Goal: Connect with others: Connect with other users

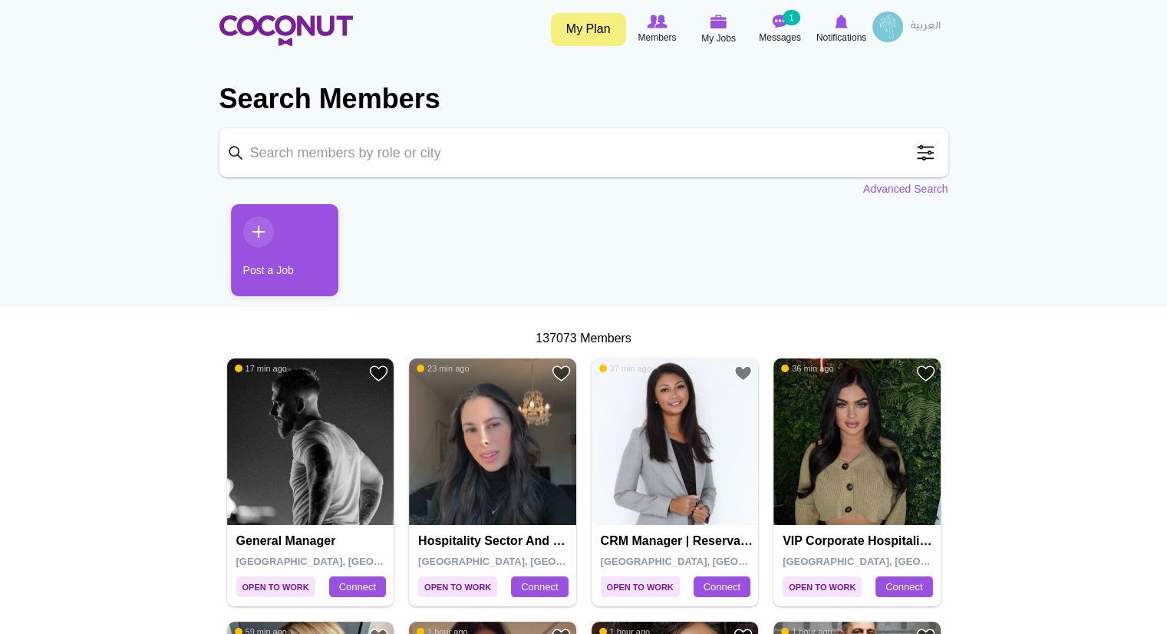
click at [877, 34] on img at bounding box center [887, 27] width 31 height 31
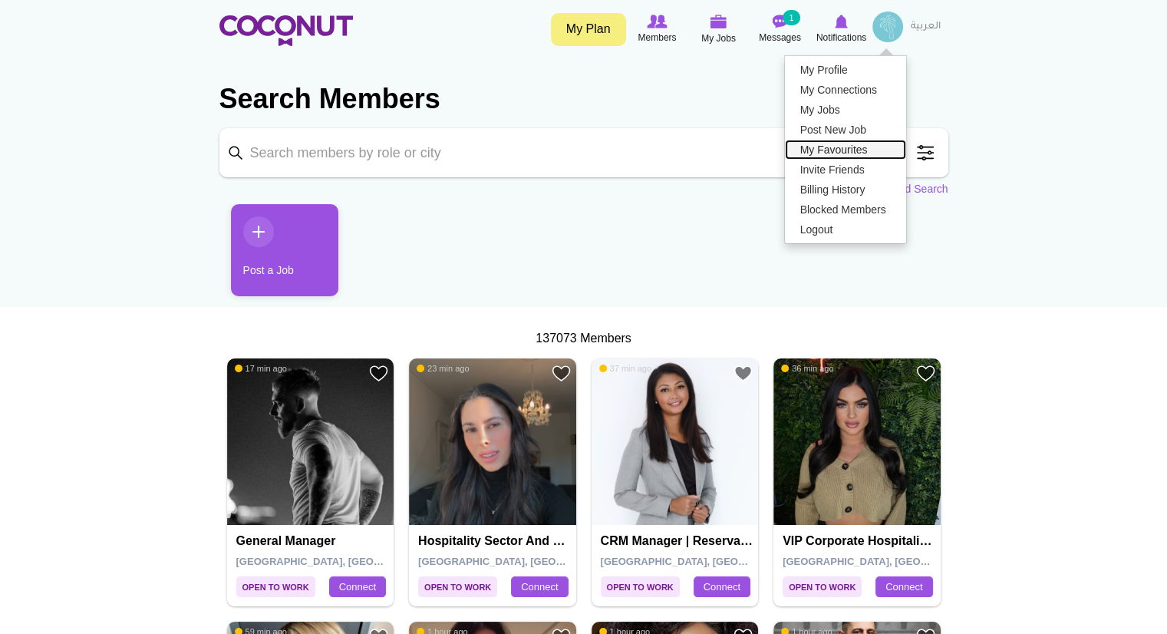
click at [844, 148] on link "My Favourites" at bounding box center [845, 150] width 121 height 20
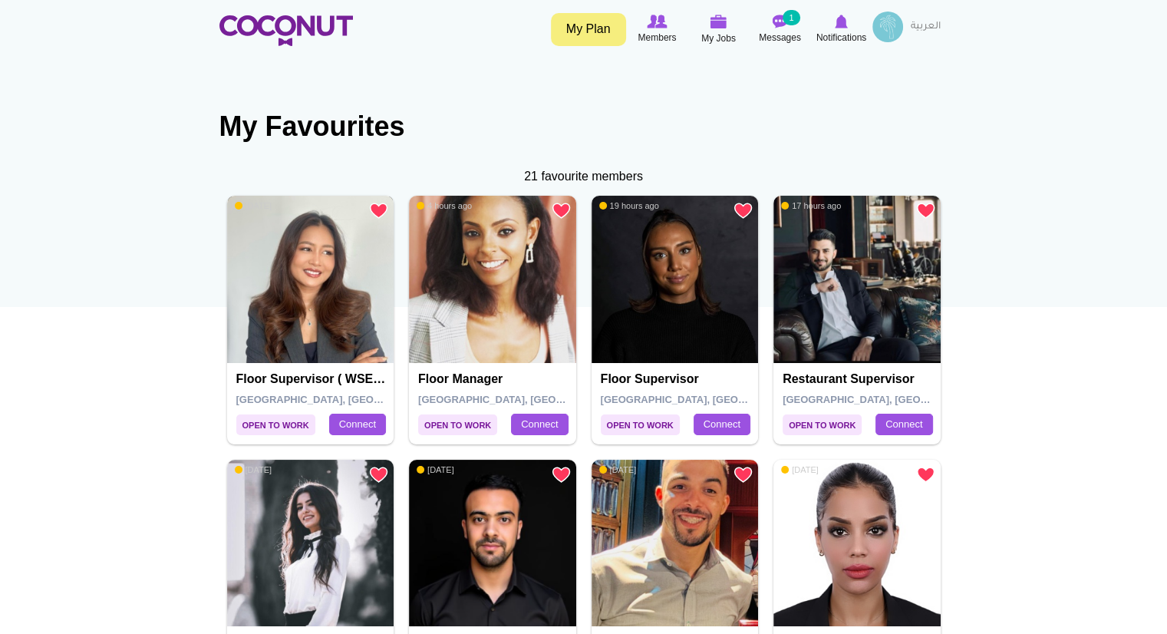
click at [323, 323] on img at bounding box center [310, 279] width 167 height 167
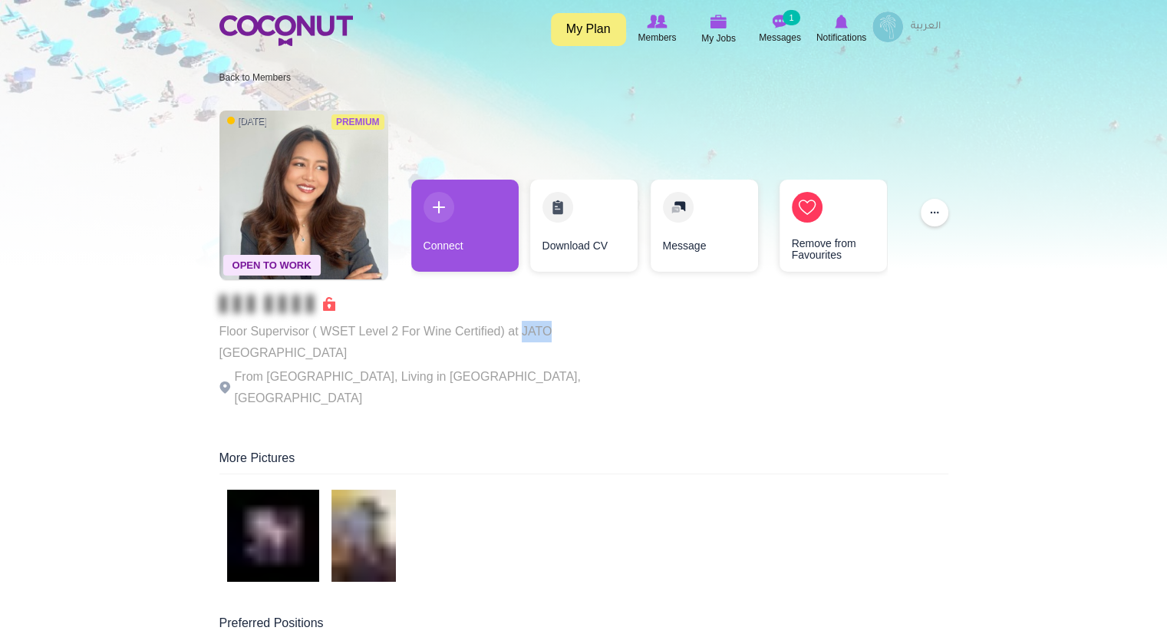
drag, startPoint x: 548, startPoint y: 330, endPoint x: 521, endPoint y: 332, distance: 27.0
click at [521, 332] on p "Floor Supervisor ( WSET Level 2 For Wine Certified) at JATO Dubai" at bounding box center [430, 342] width 422 height 43
copy p "JATO"
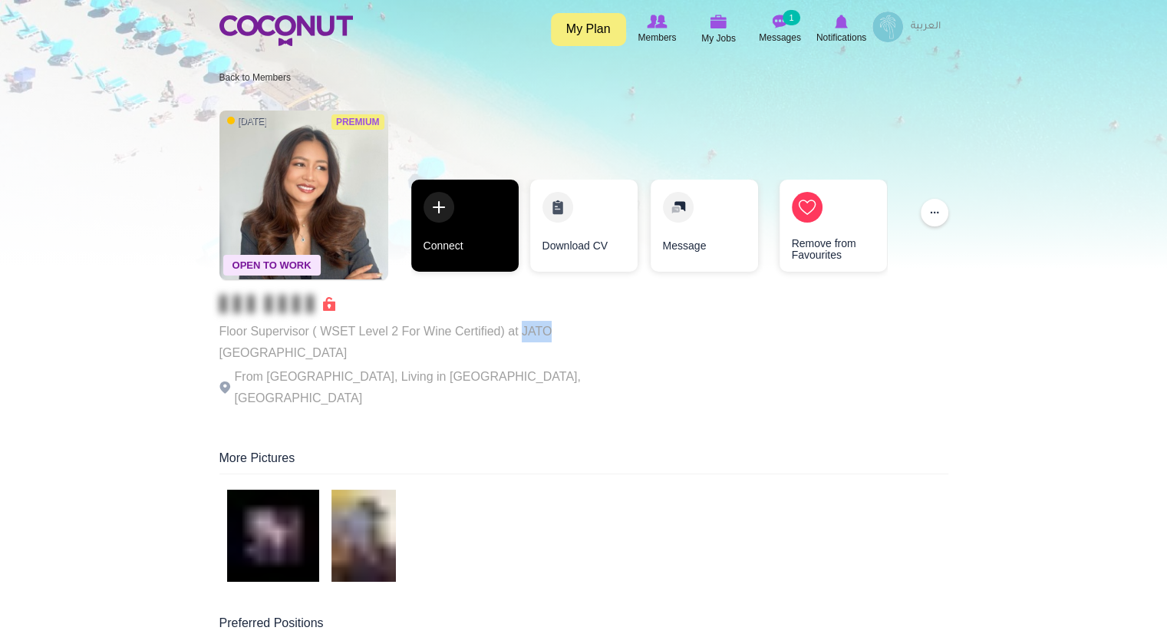
click at [473, 242] on link "Connect" at bounding box center [464, 226] width 107 height 92
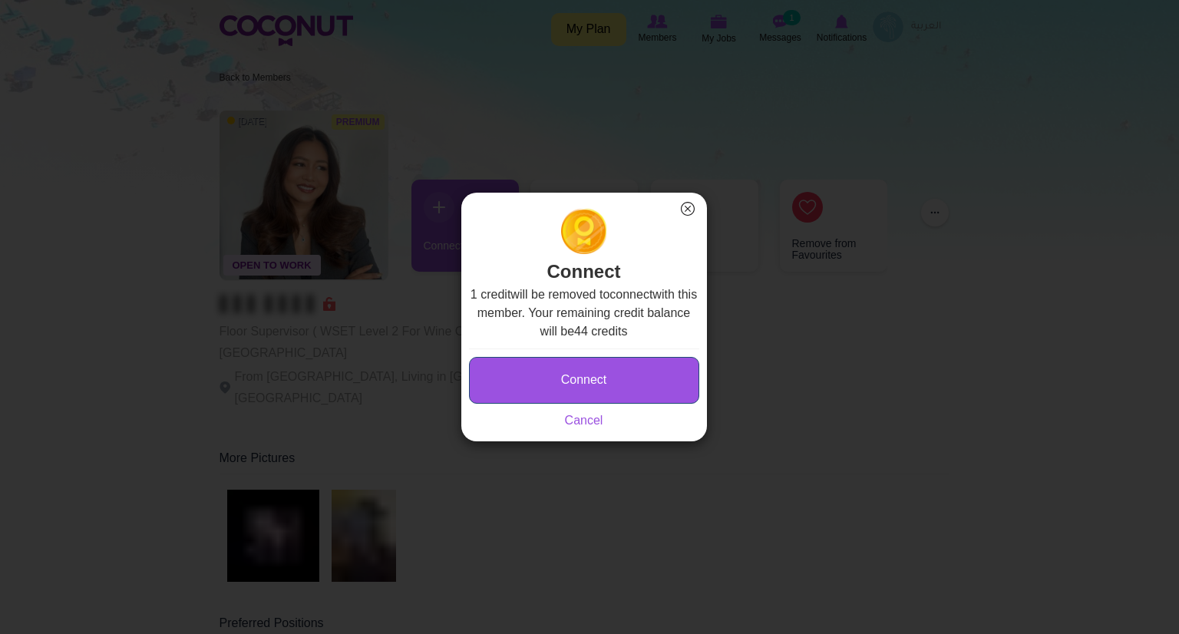
click at [541, 394] on button "Connect" at bounding box center [584, 380] width 230 height 47
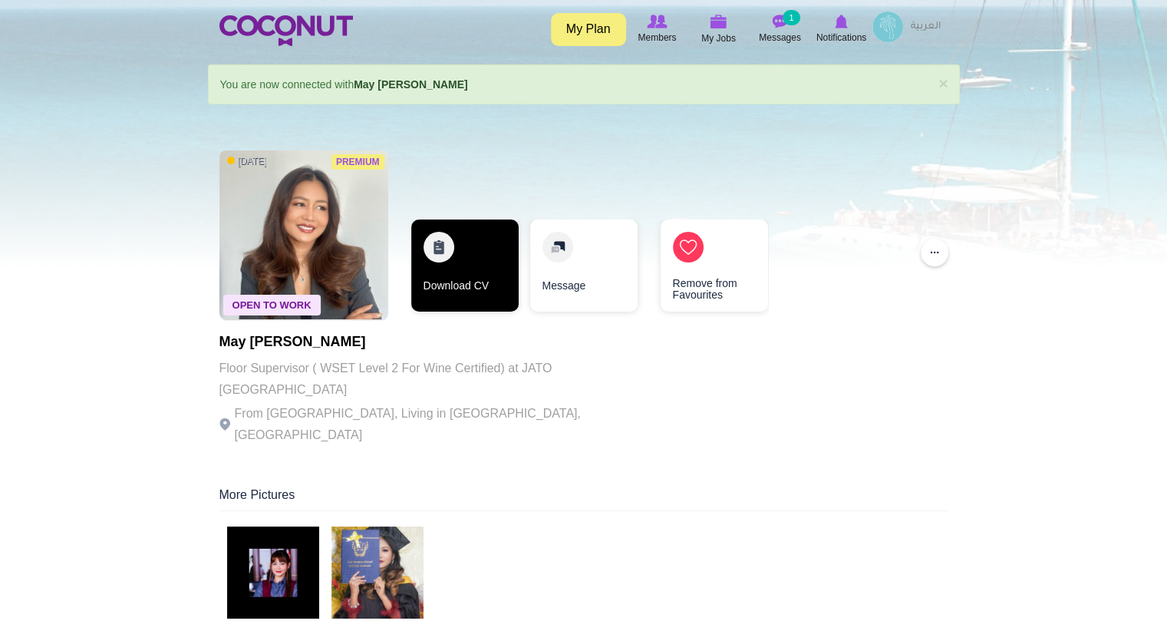
click at [488, 283] on link "Download CV" at bounding box center [464, 265] width 107 height 92
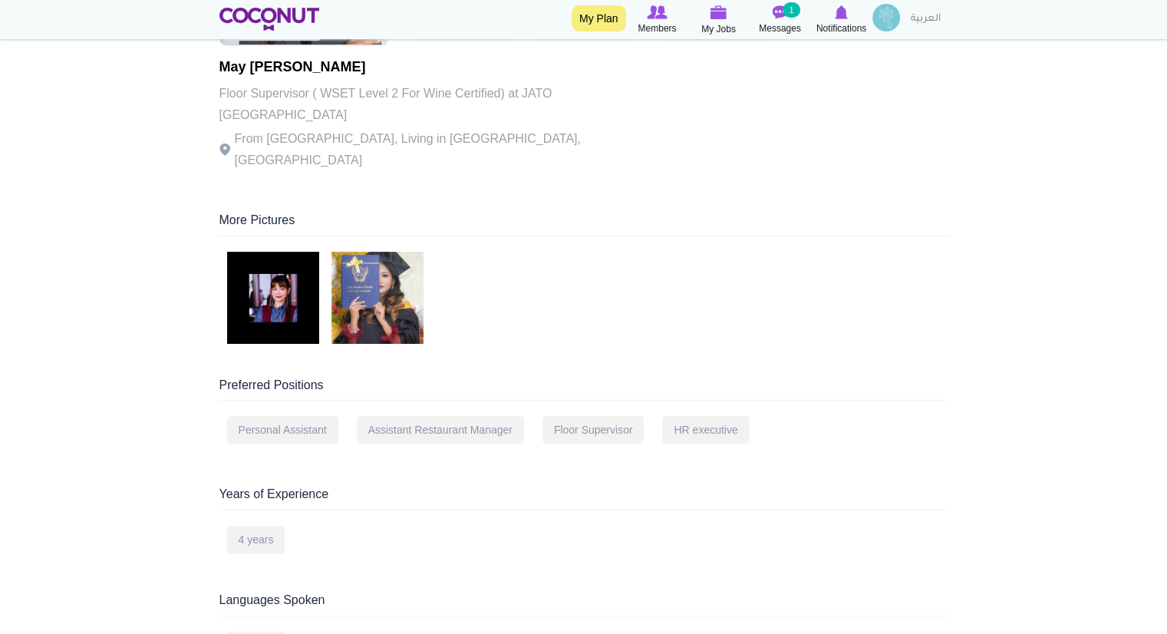
scroll to position [29, 0]
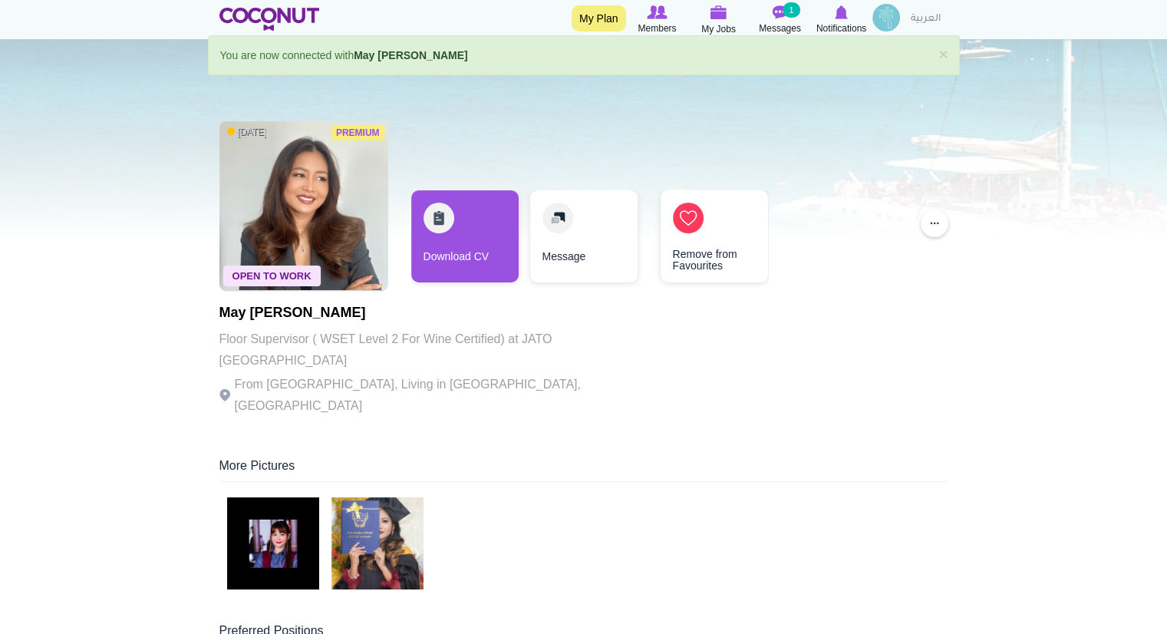
click at [889, 11] on img at bounding box center [886, 18] width 28 height 28
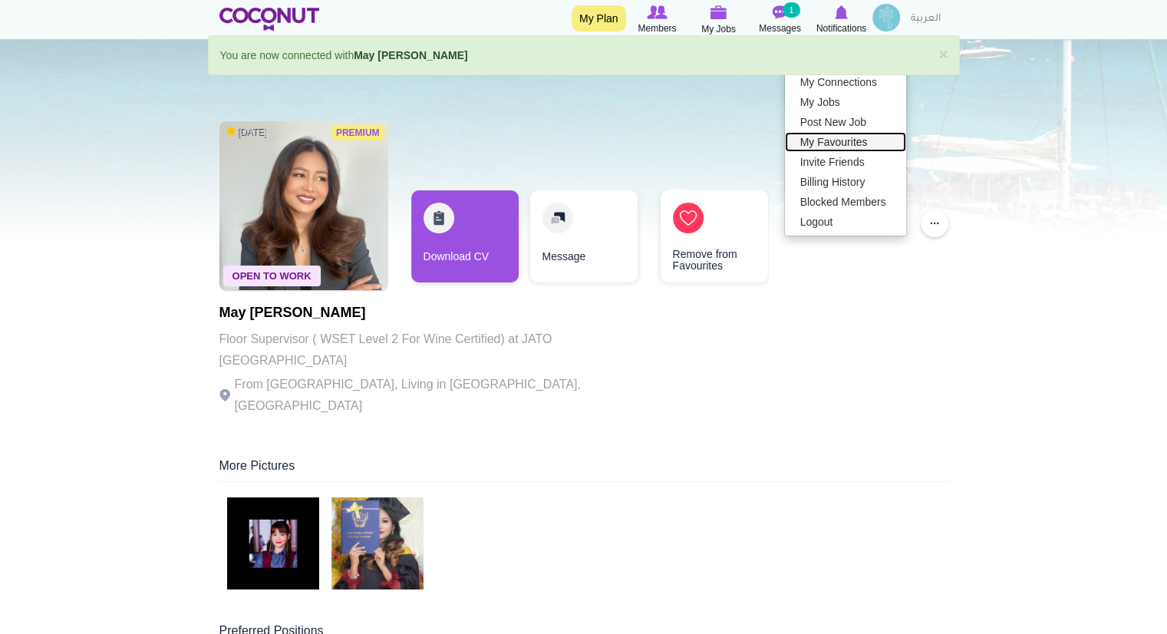
click at [852, 140] on link "My Favourites" at bounding box center [845, 142] width 121 height 20
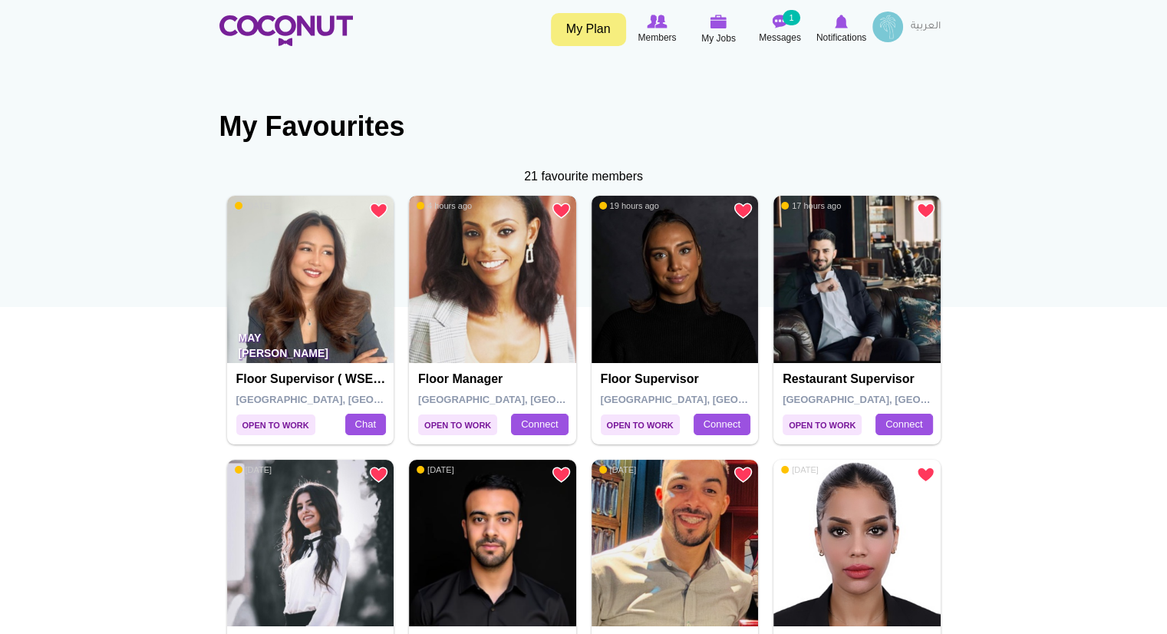
click at [484, 354] on img at bounding box center [492, 279] width 167 height 167
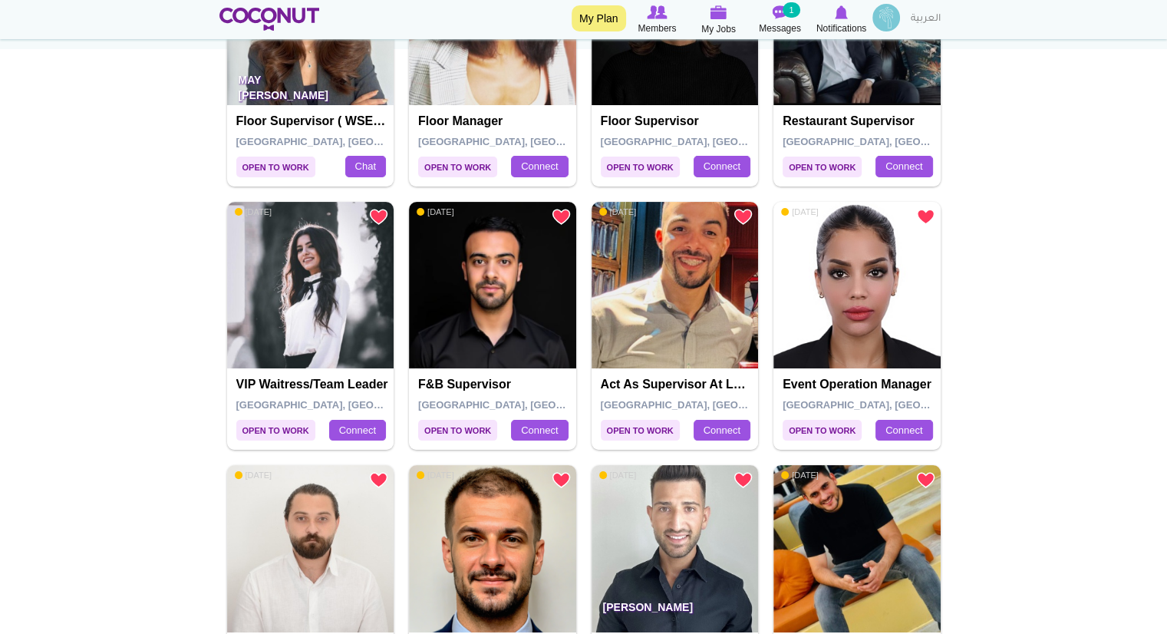
scroll to position [260, 0]
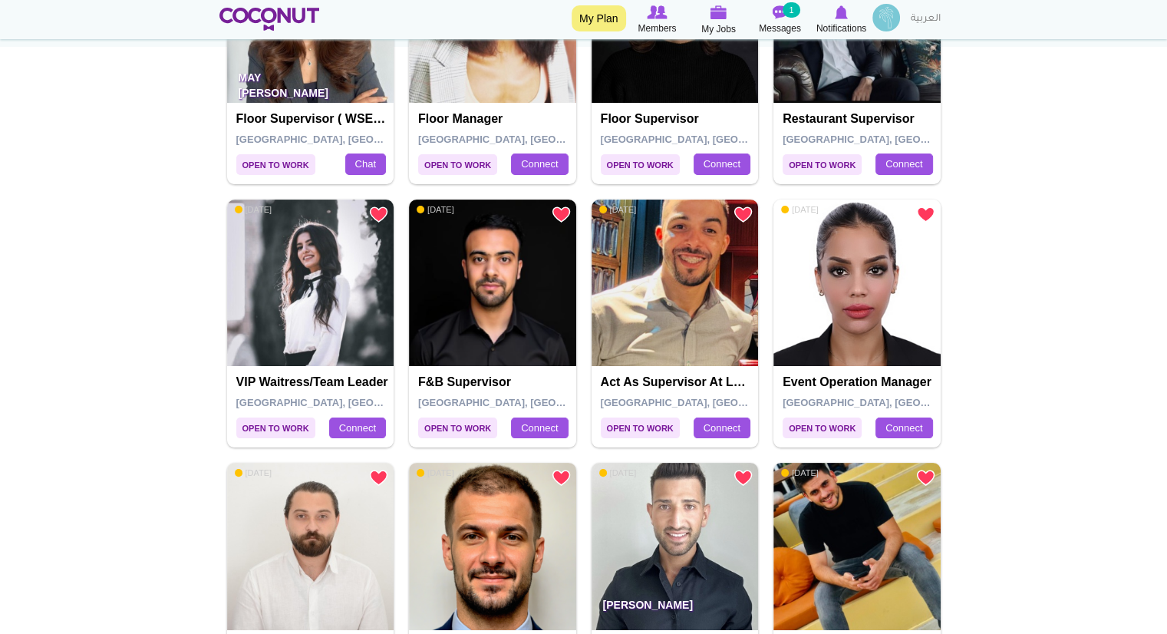
click at [295, 376] on h4 "VIP Waitress/Team Leader" at bounding box center [312, 382] width 153 height 14
click at [292, 357] on img at bounding box center [310, 282] width 167 height 167
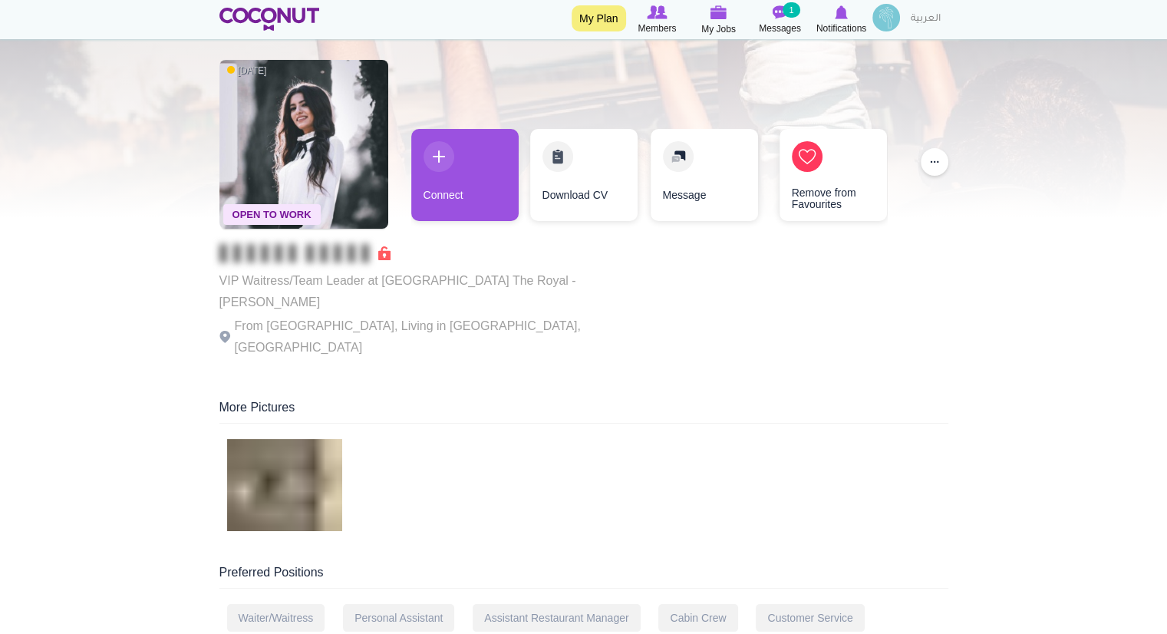
scroll to position [21, 0]
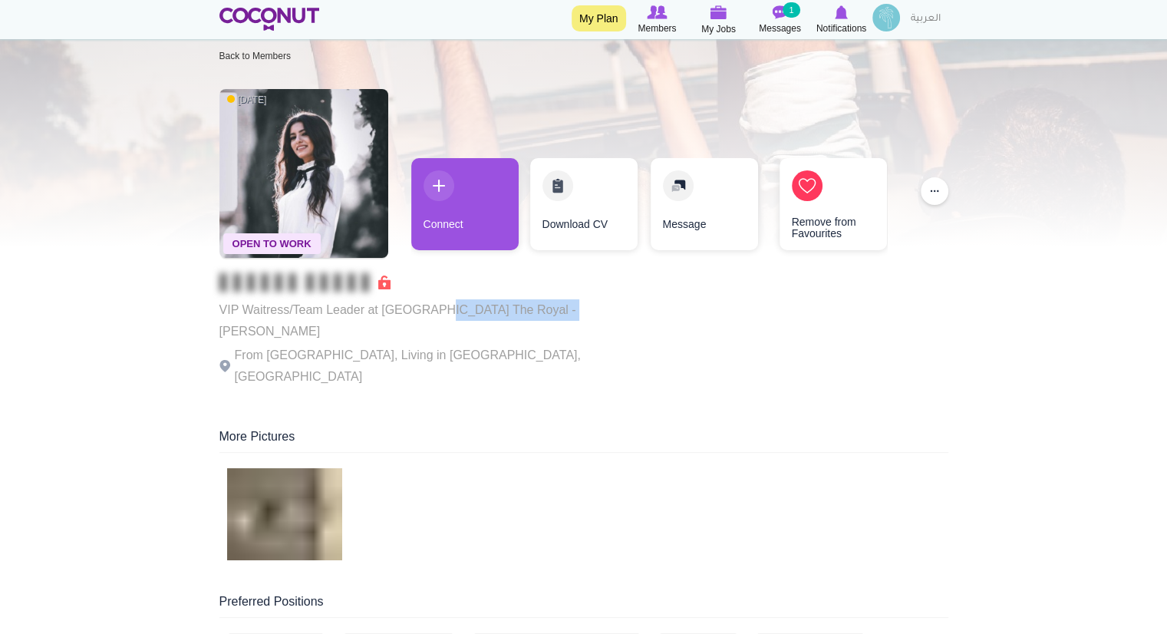
drag, startPoint x: 427, startPoint y: 307, endPoint x: 573, endPoint y: 303, distance: 146.6
click at [573, 303] on div "Open To Work 1 month ago VIP Waitress/Team Leader at Atlantis The Royal - Ling …" at bounding box center [583, 239] width 729 height 316
copy p "The Royal - Ling Ling"
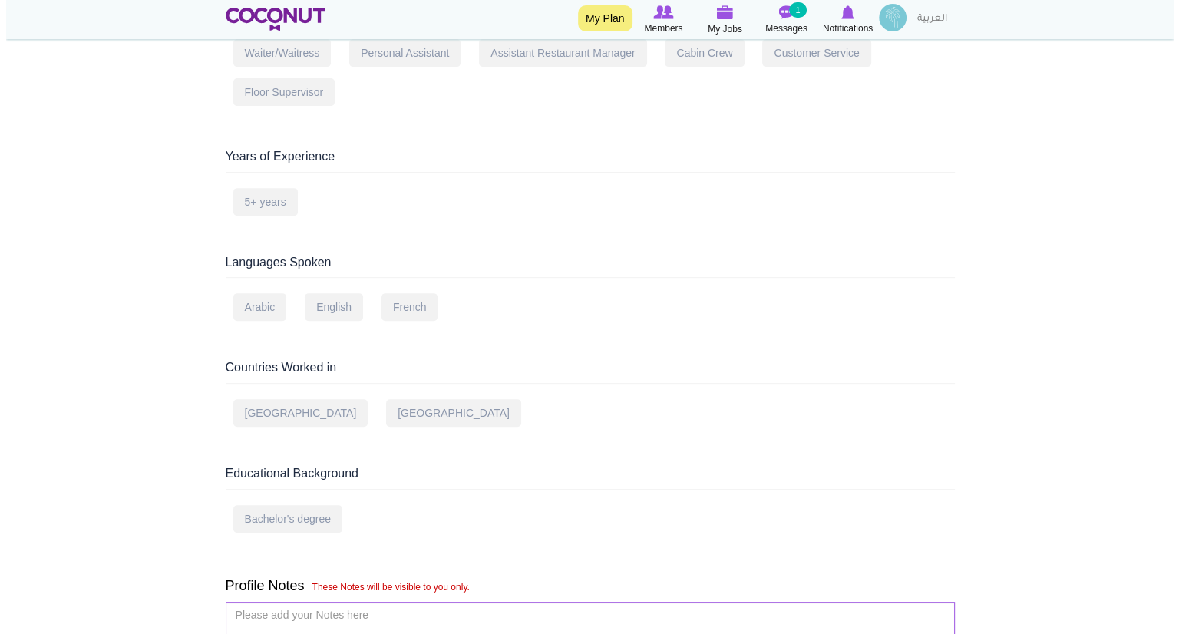
scroll to position [0, 0]
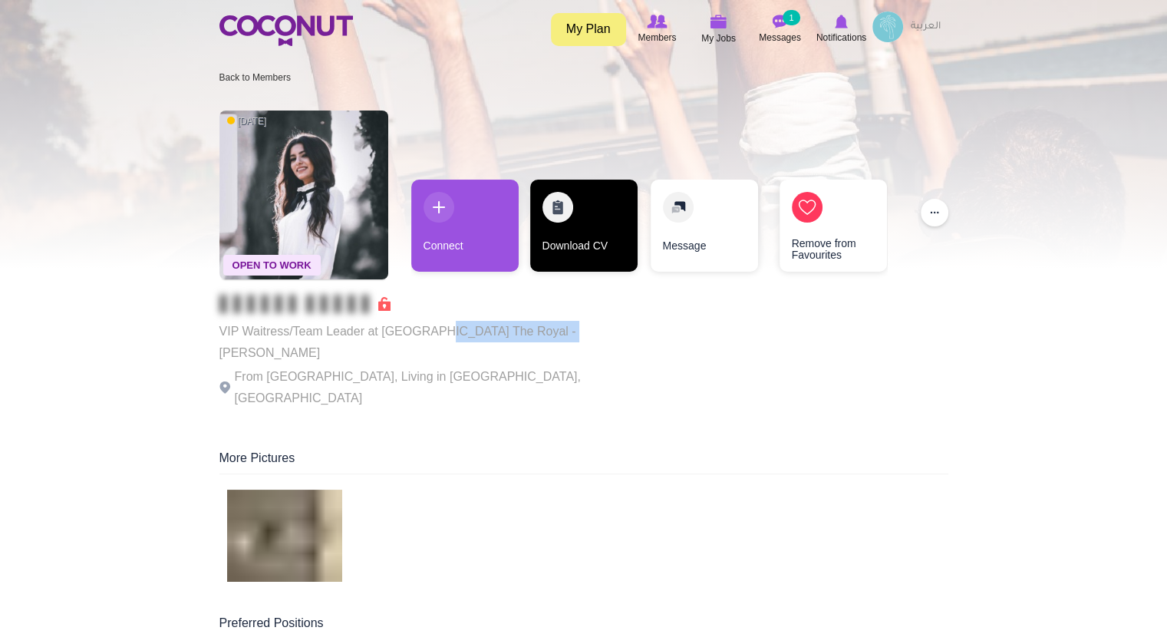
click at [604, 209] on link "Download CV" at bounding box center [583, 226] width 107 height 92
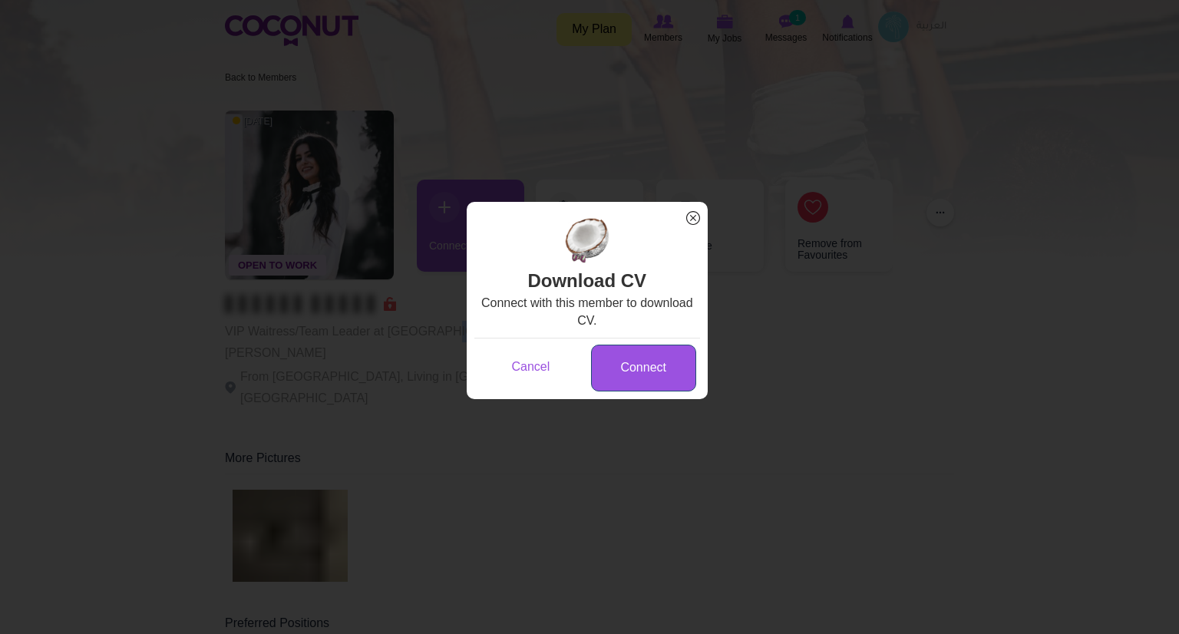
click at [620, 373] on link "Connect" at bounding box center [643, 367] width 105 height 47
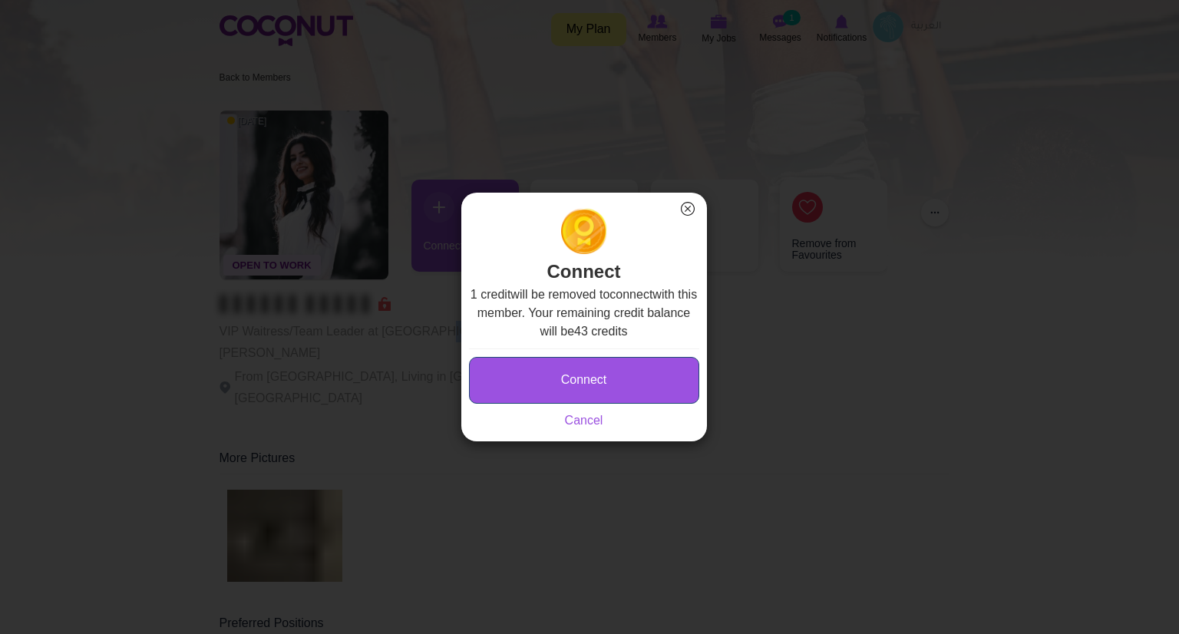
click at [602, 375] on button "Connect" at bounding box center [584, 380] width 230 height 47
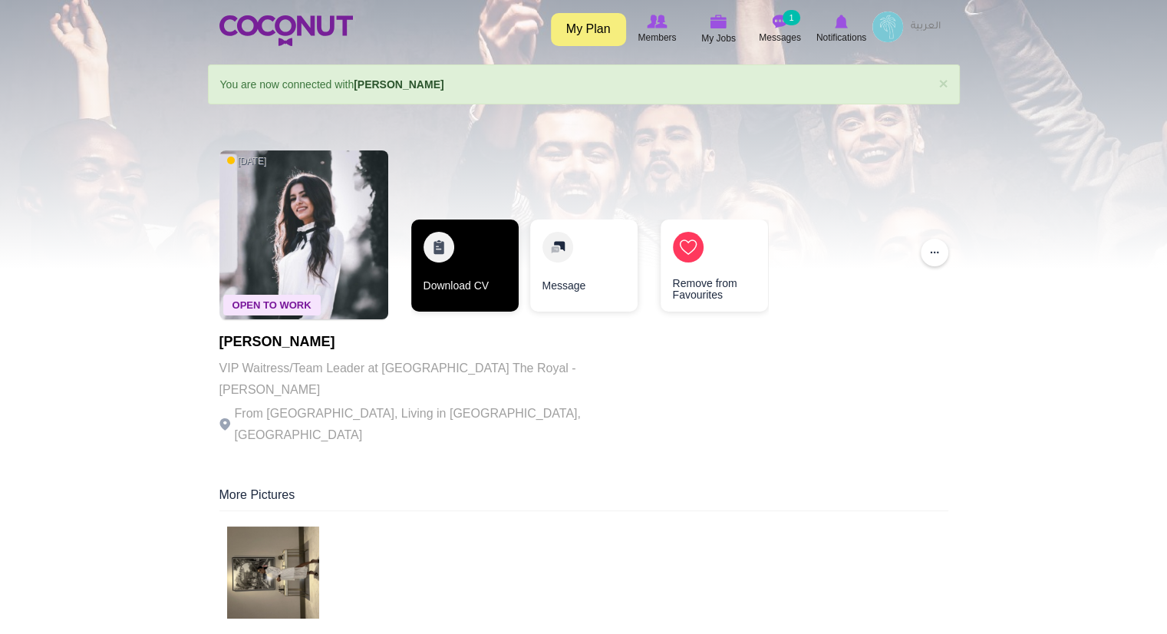
click at [461, 293] on link "Download CV" at bounding box center [464, 265] width 107 height 92
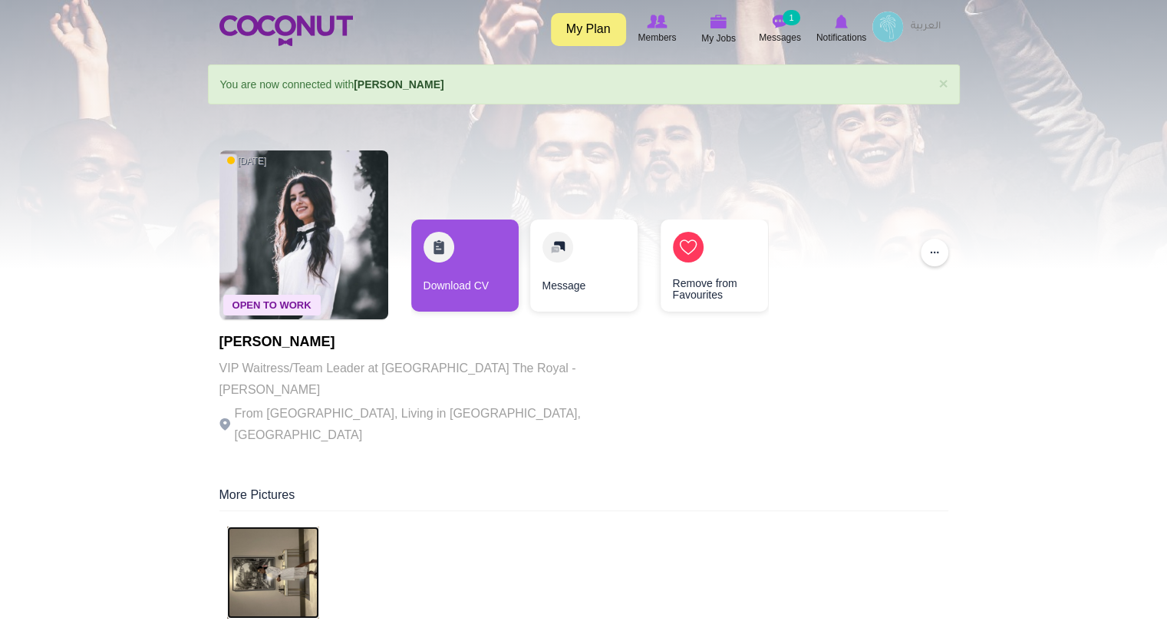
click at [292, 526] on img at bounding box center [273, 572] width 92 height 92
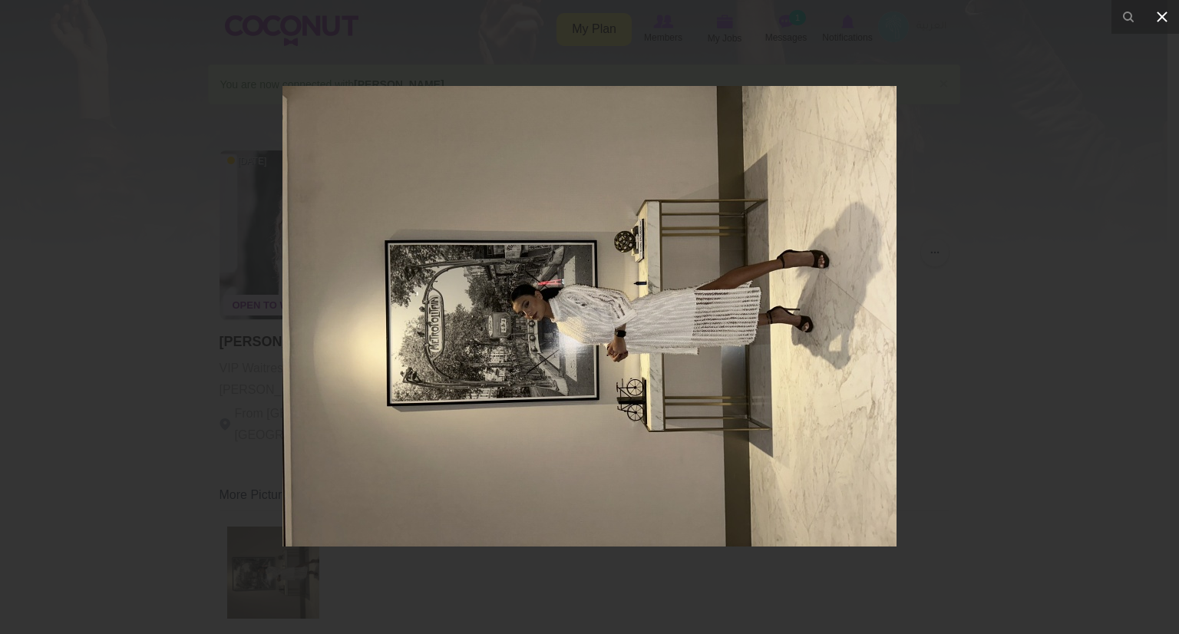
click at [1155, 14] on icon at bounding box center [1161, 17] width 18 height 18
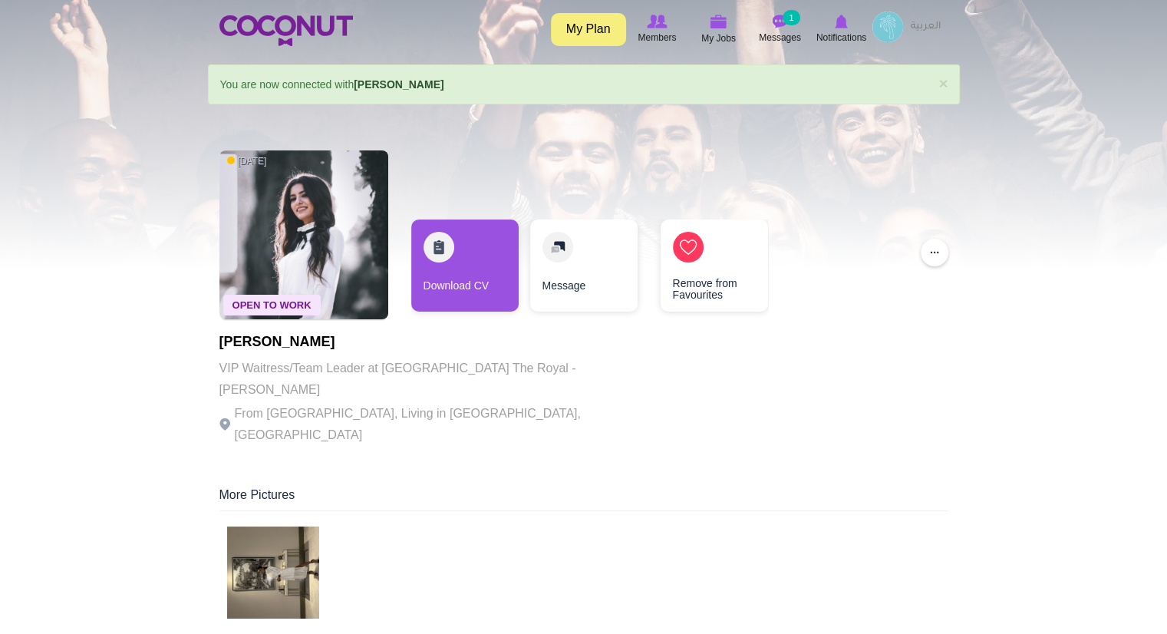
click at [875, 26] on img at bounding box center [887, 27] width 31 height 31
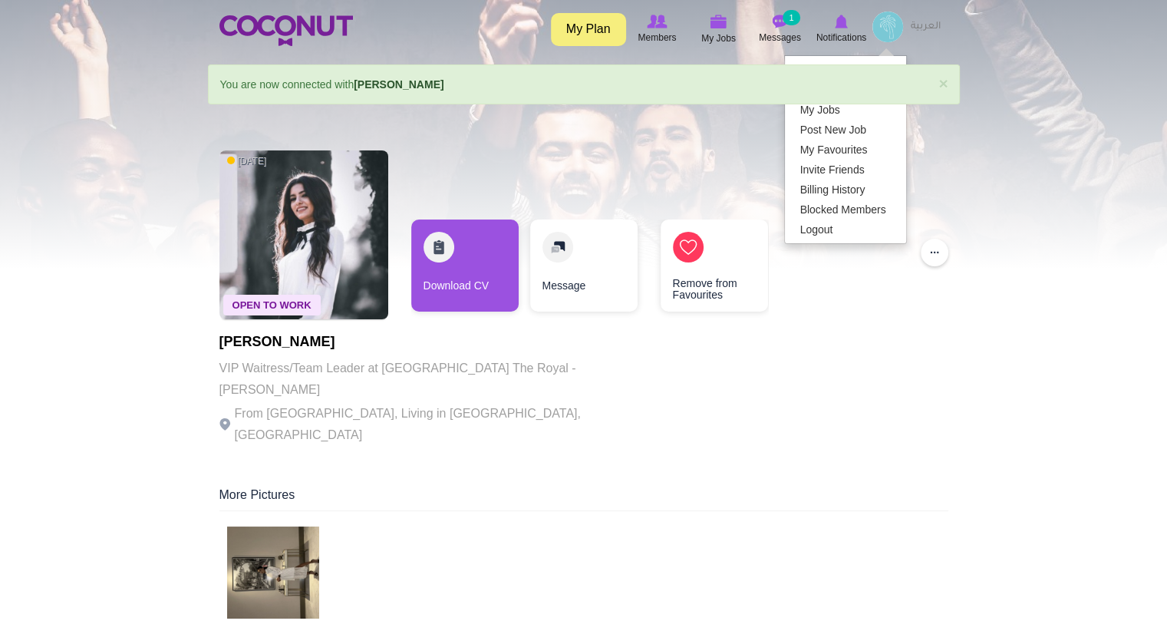
click at [1010, 25] on div "Toggle navigation My Plan Members My Jobs Post a Job Messages 1 Notifications R…" at bounding box center [583, 29] width 1167 height 58
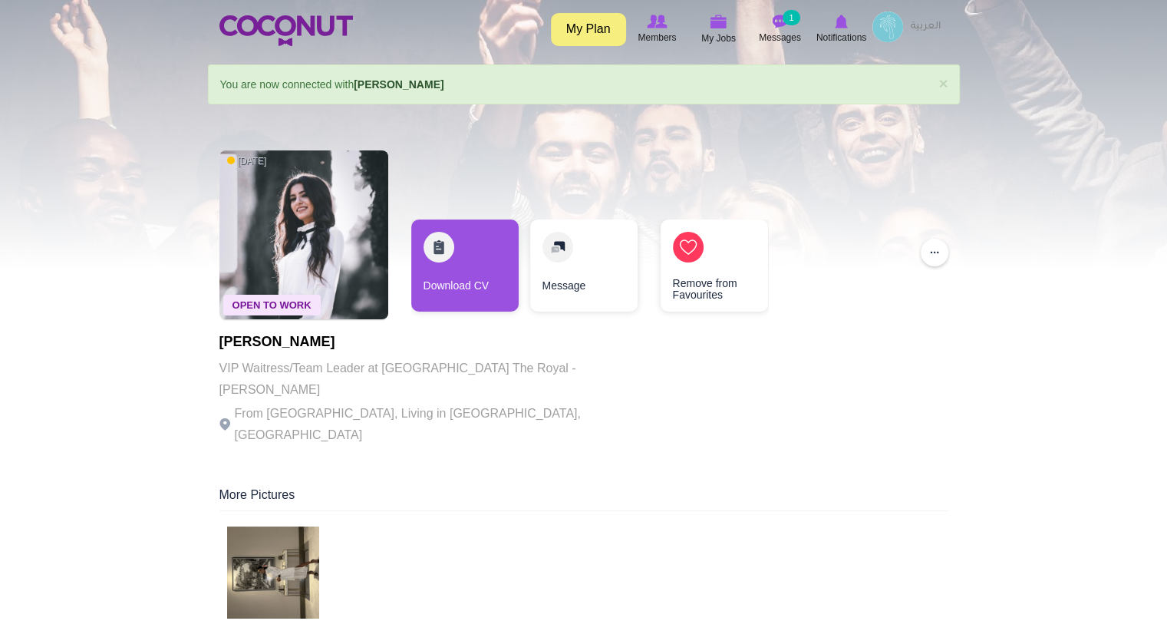
click at [880, 32] on img at bounding box center [887, 27] width 31 height 31
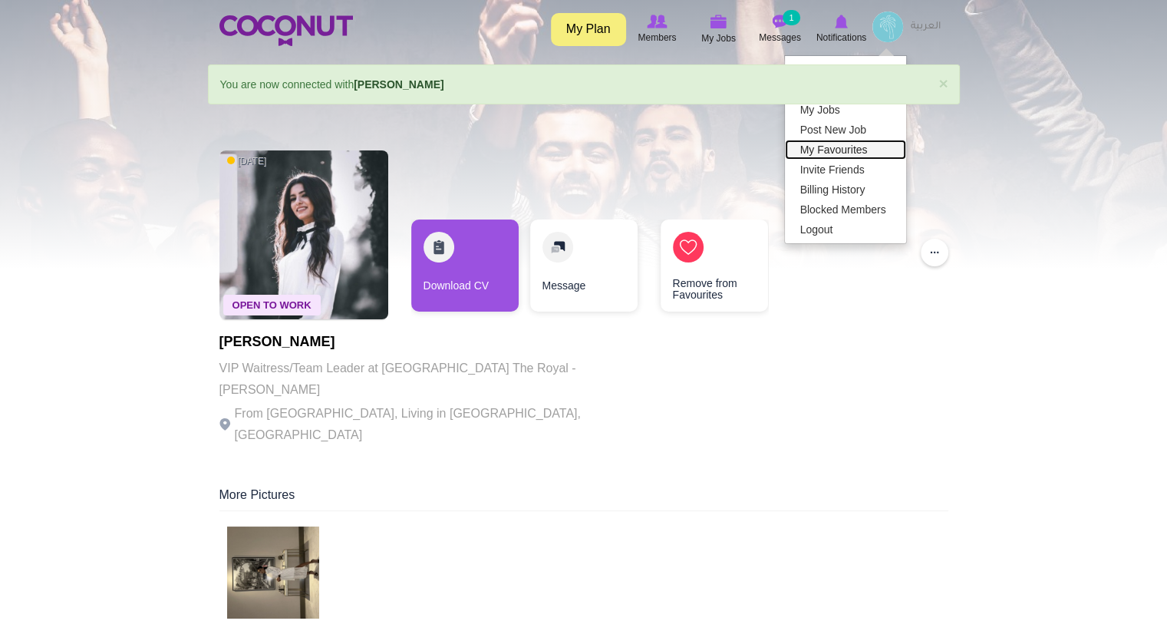
click at [843, 150] on link "My Favourites" at bounding box center [845, 150] width 121 height 20
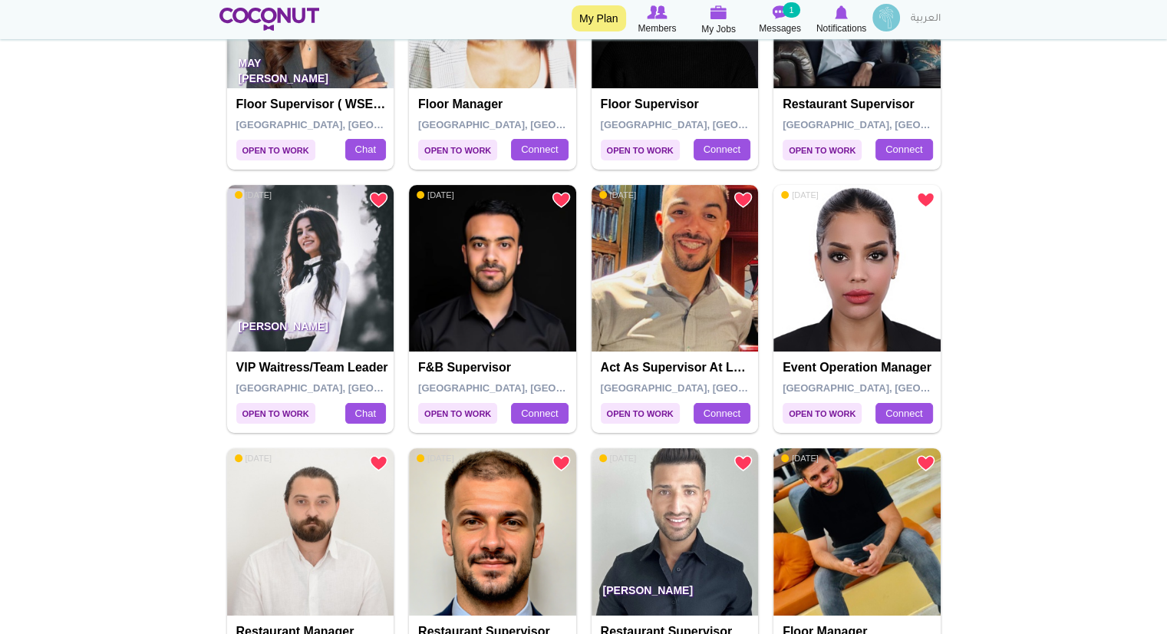
scroll to position [281, 0]
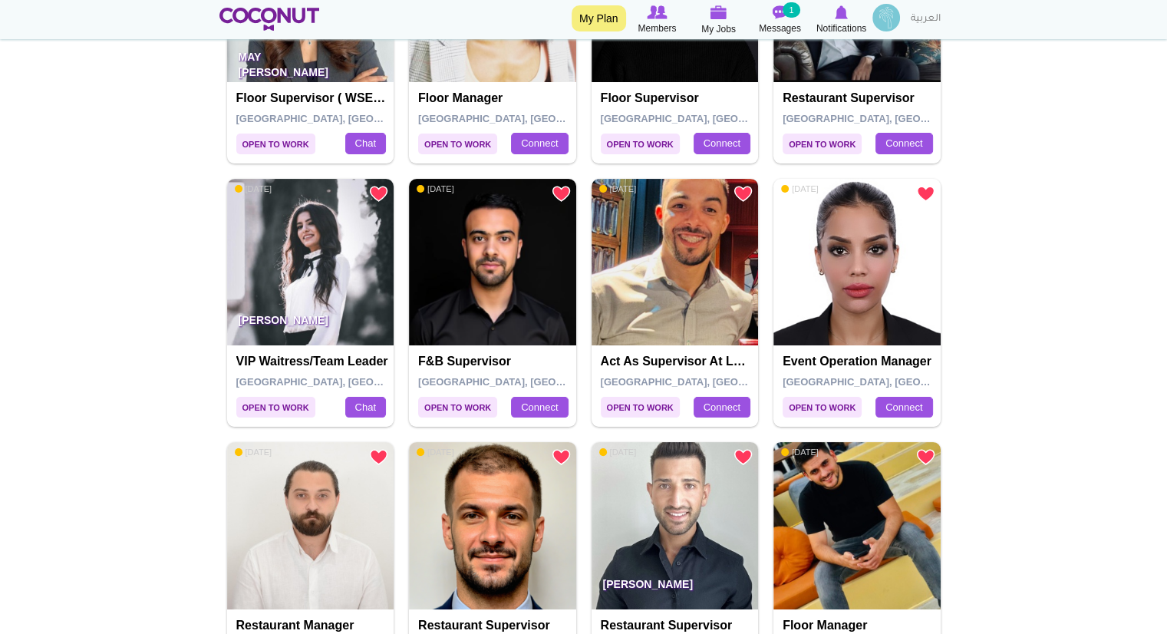
click at [653, 341] on img at bounding box center [675, 262] width 167 height 167
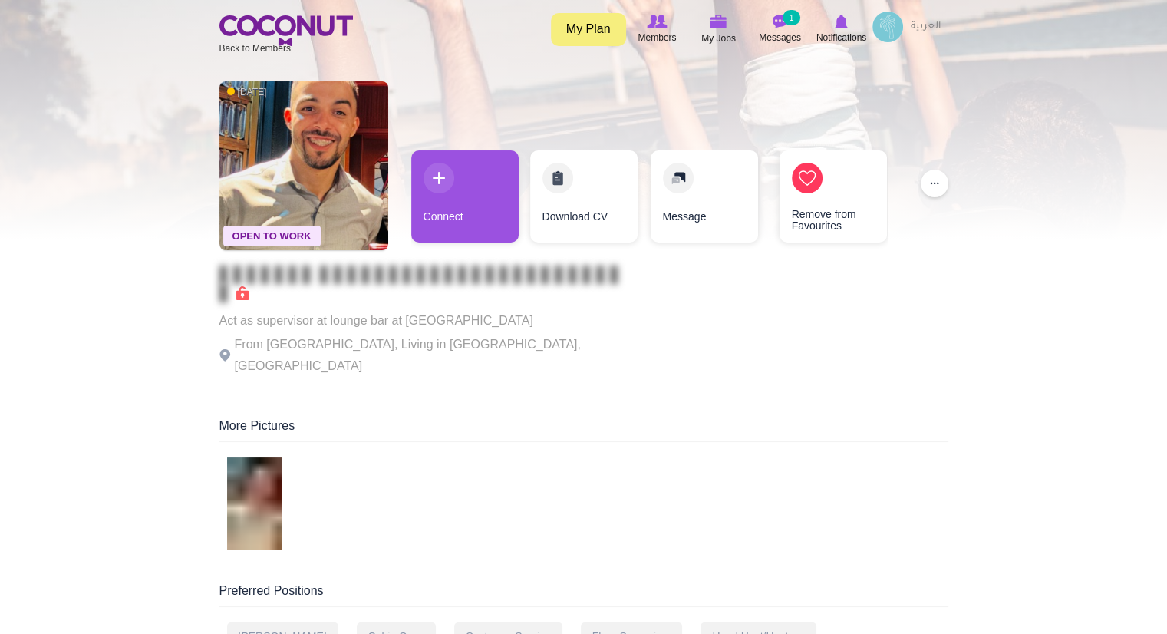
scroll to position [5, 0]
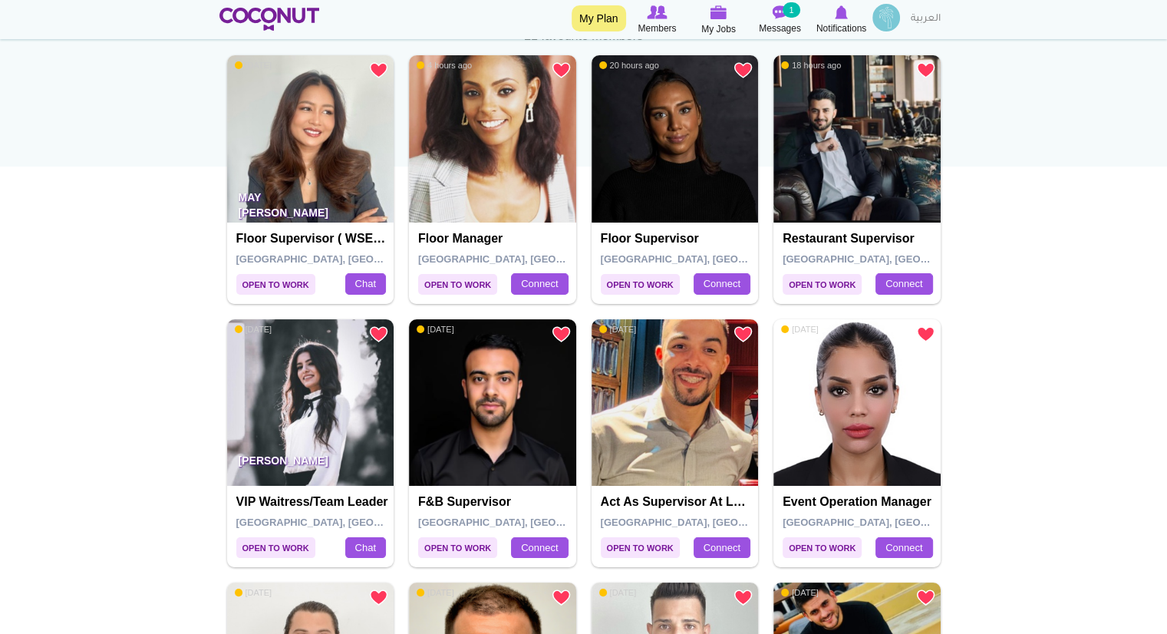
scroll to position [134, 0]
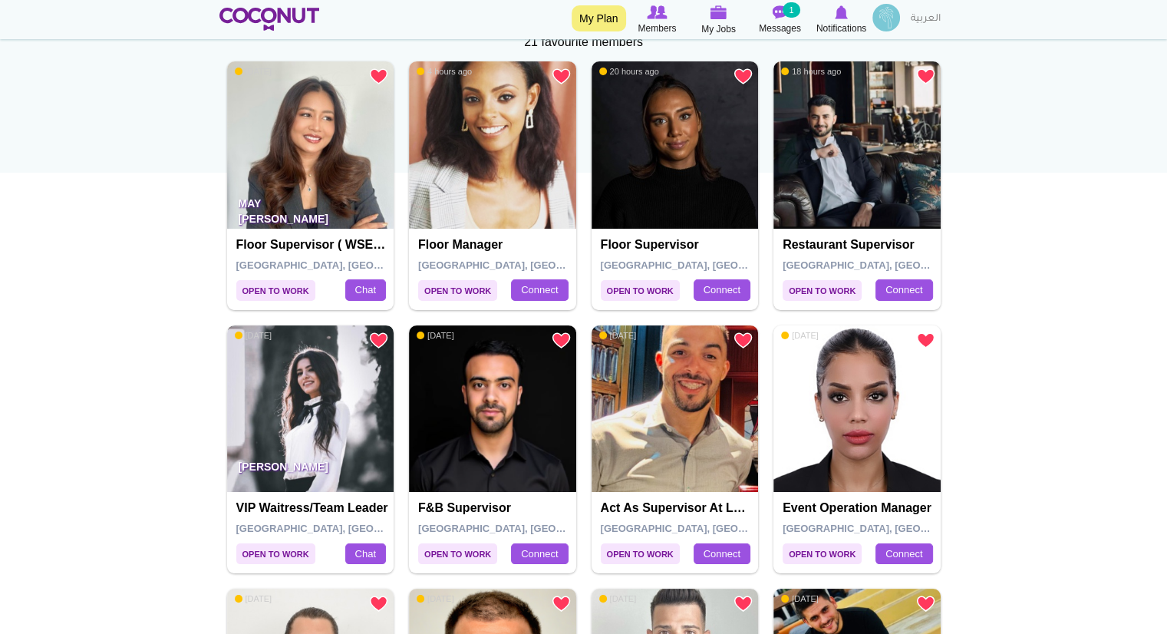
click at [377, 430] on img at bounding box center [310, 408] width 167 height 167
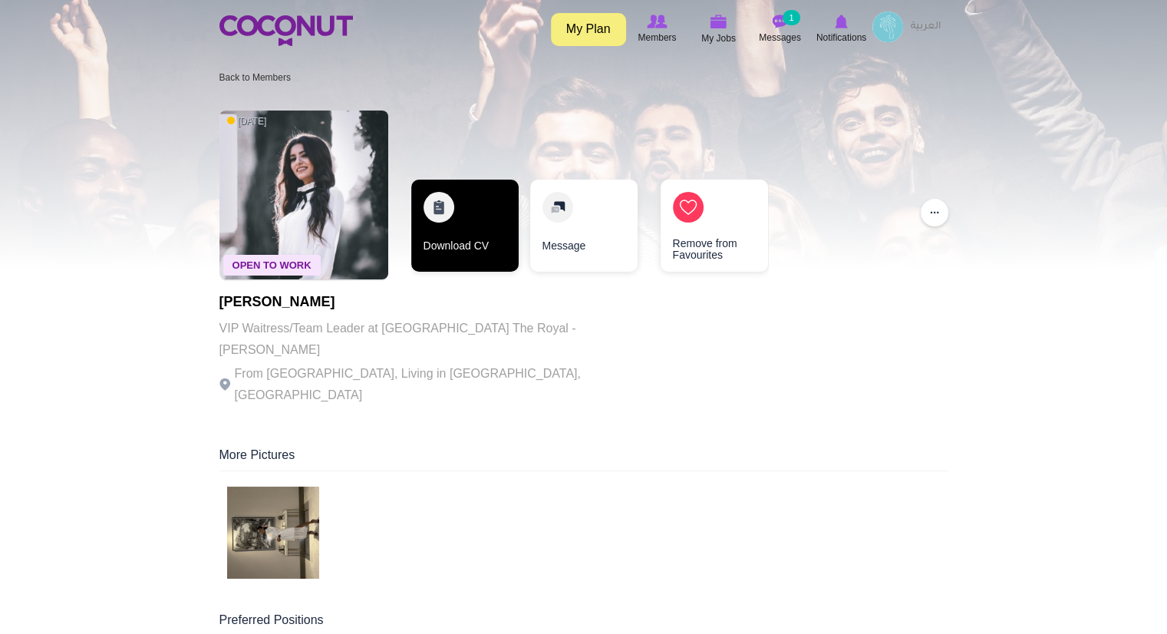
click at [460, 249] on link "Download CV" at bounding box center [464, 226] width 107 height 92
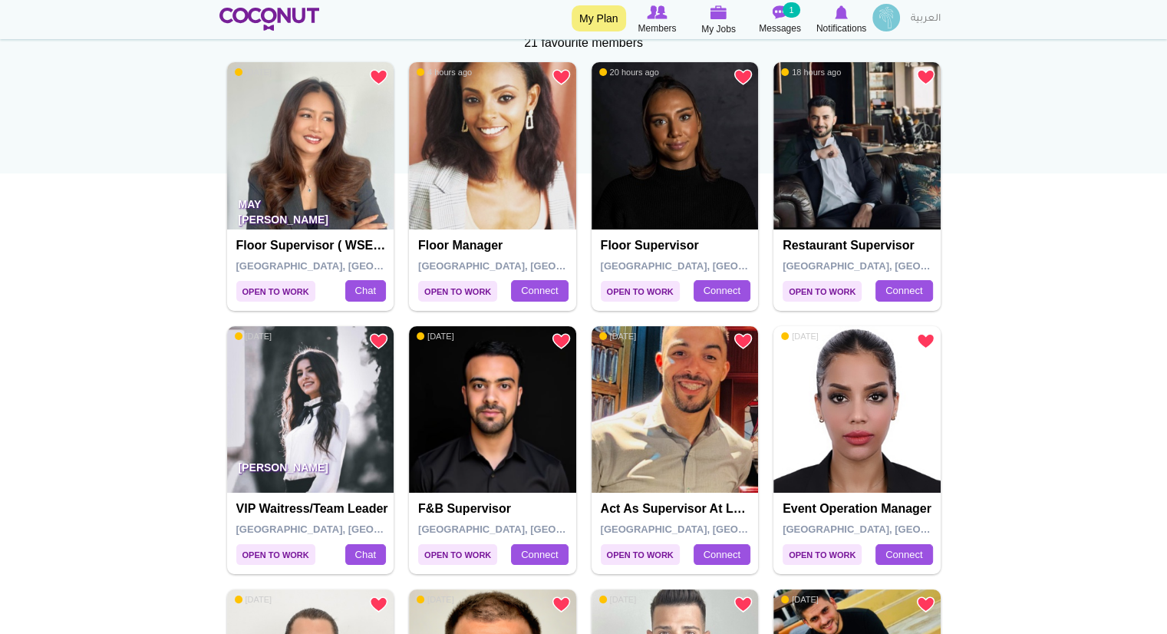
scroll to position [138, 0]
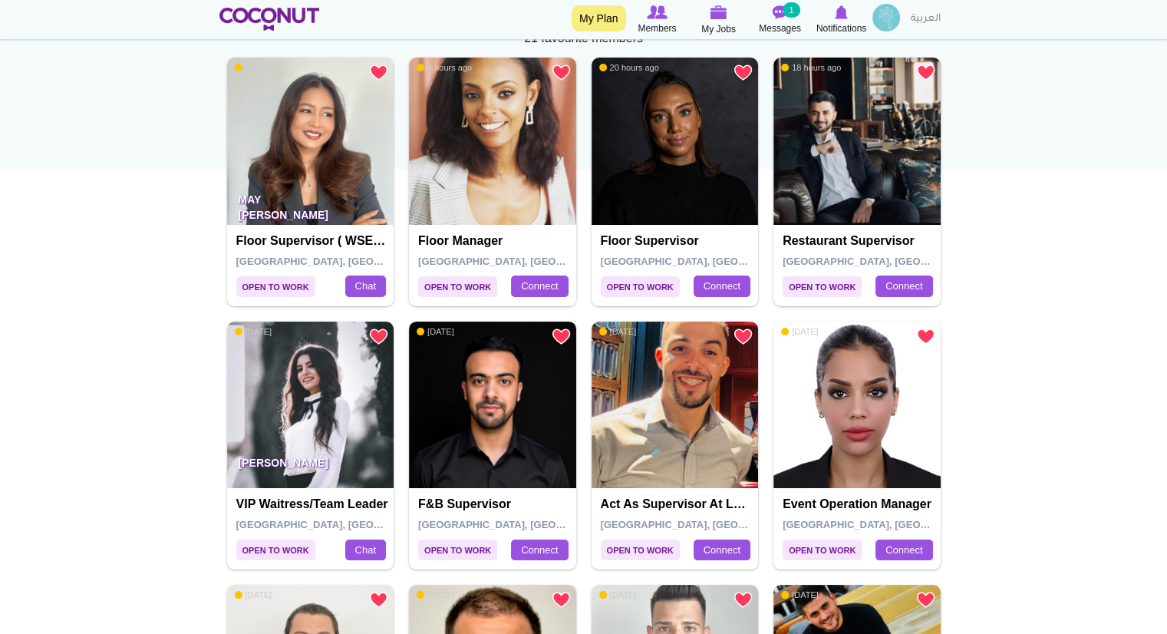
click at [491, 478] on img at bounding box center [492, 404] width 167 height 167
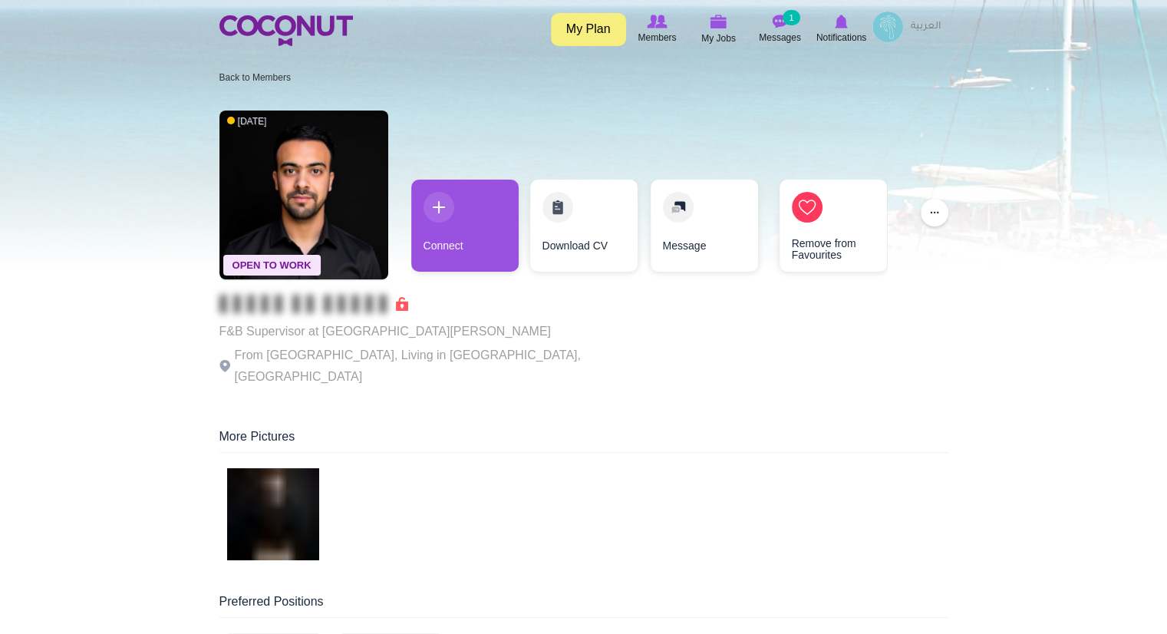
click at [459, 272] on div "Connect" at bounding box center [464, 230] width 107 height 100
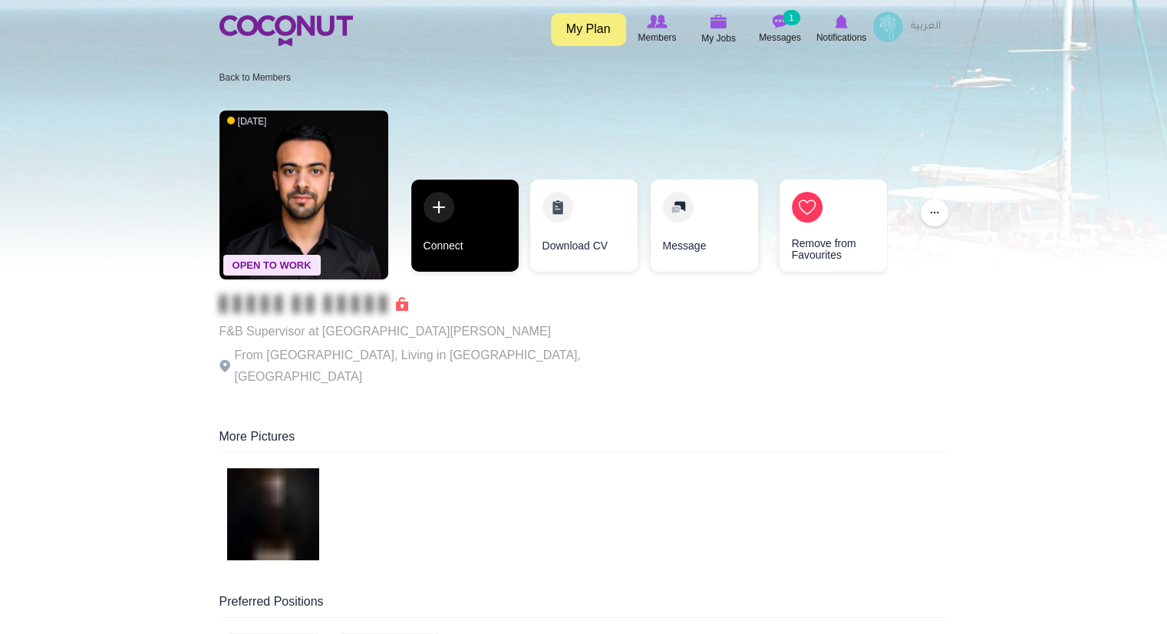
click at [460, 257] on link "Connect" at bounding box center [464, 226] width 107 height 92
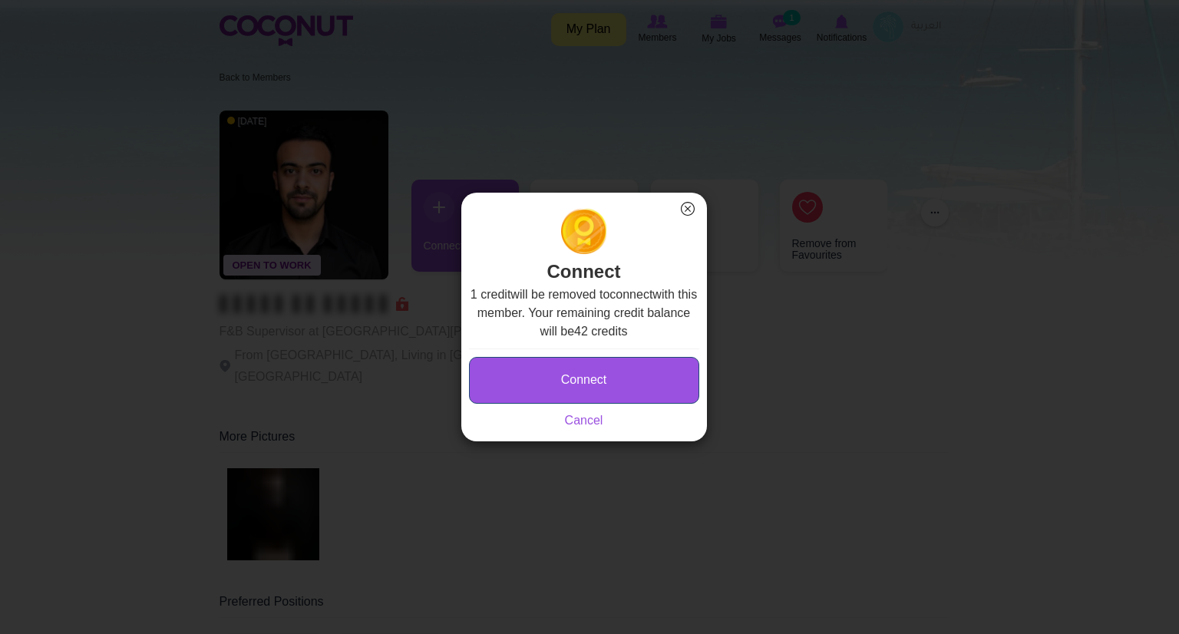
click at [572, 364] on button "Connect" at bounding box center [584, 380] width 230 height 47
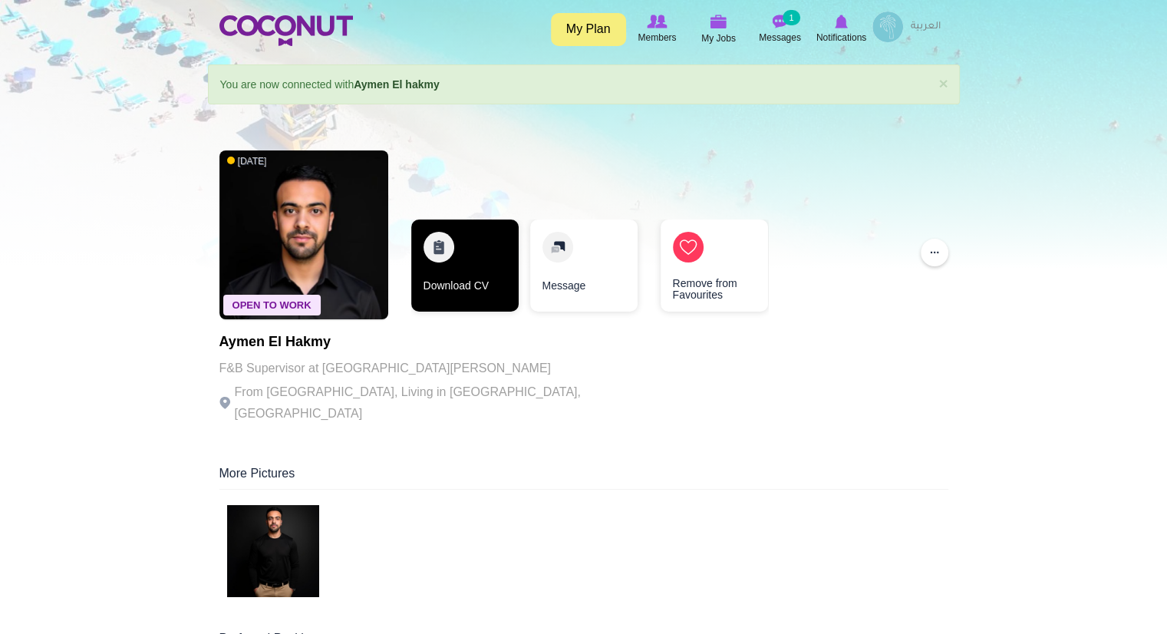
click at [477, 278] on link "Download CV" at bounding box center [464, 265] width 107 height 92
